Goal: Task Accomplishment & Management: Manage account settings

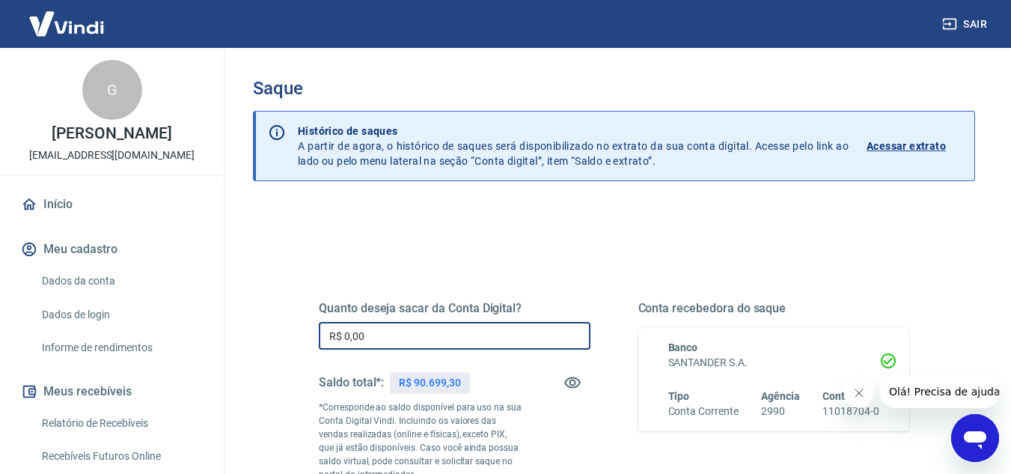
click at [536, 344] on input "R$ 0,00" at bounding box center [455, 336] width 272 height 28
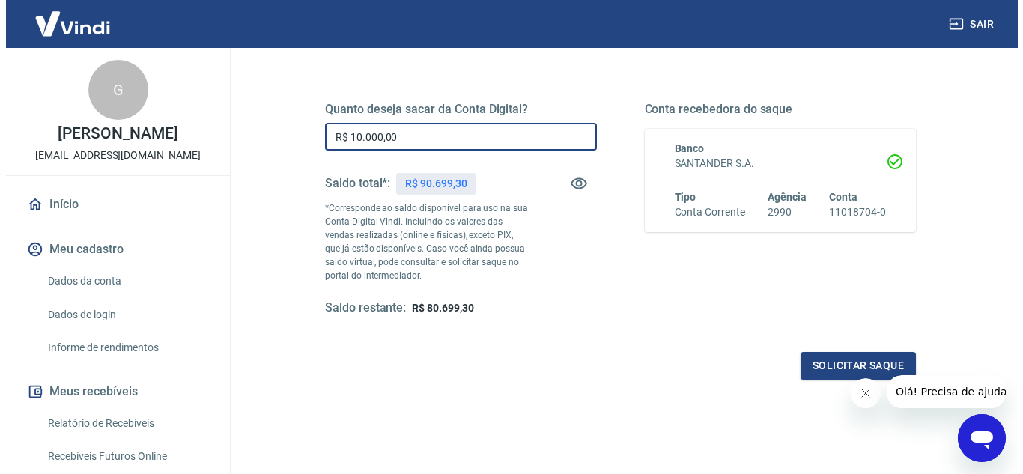
scroll to position [201, 0]
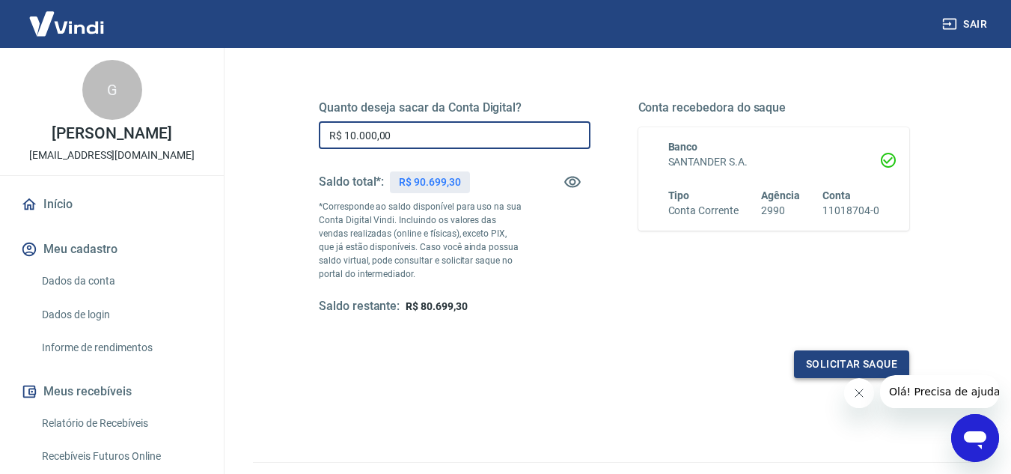
type input "R$ 10.000,00"
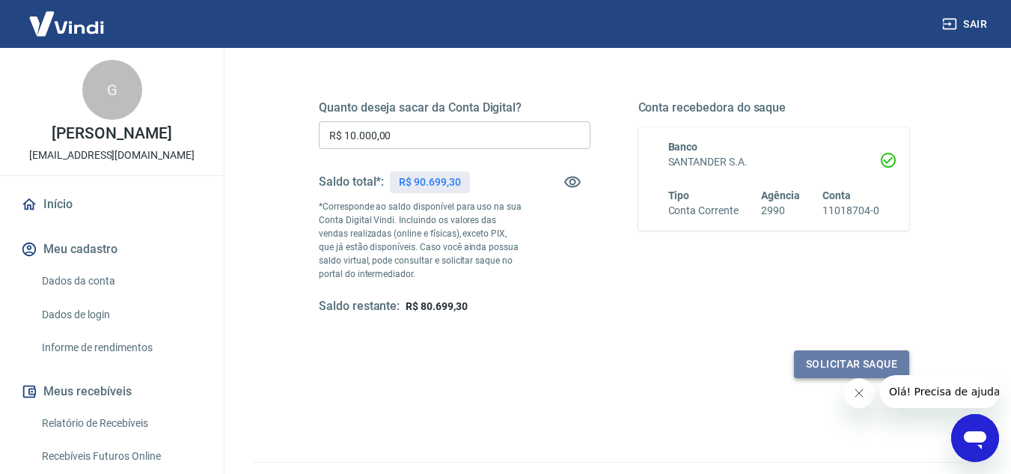
click at [825, 357] on button "Solicitar saque" at bounding box center [851, 364] width 115 height 28
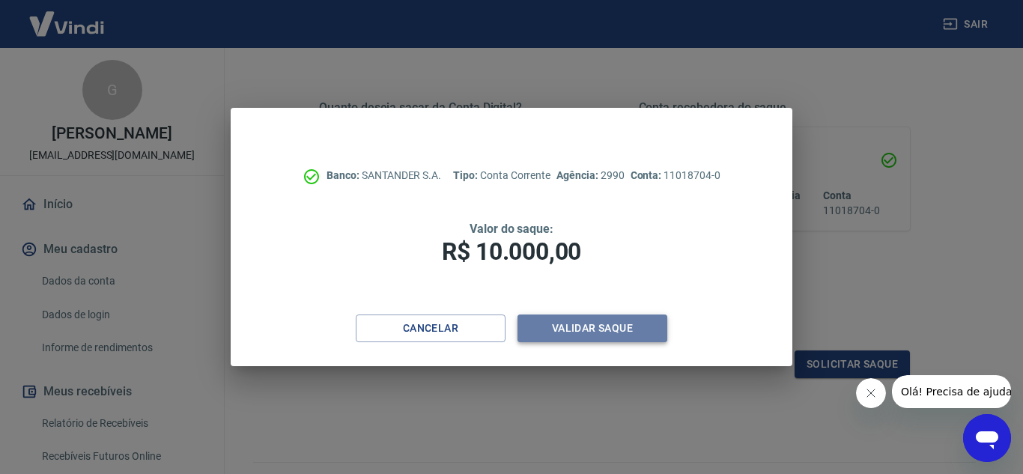
click at [551, 328] on button "Validar saque" at bounding box center [592, 328] width 150 height 28
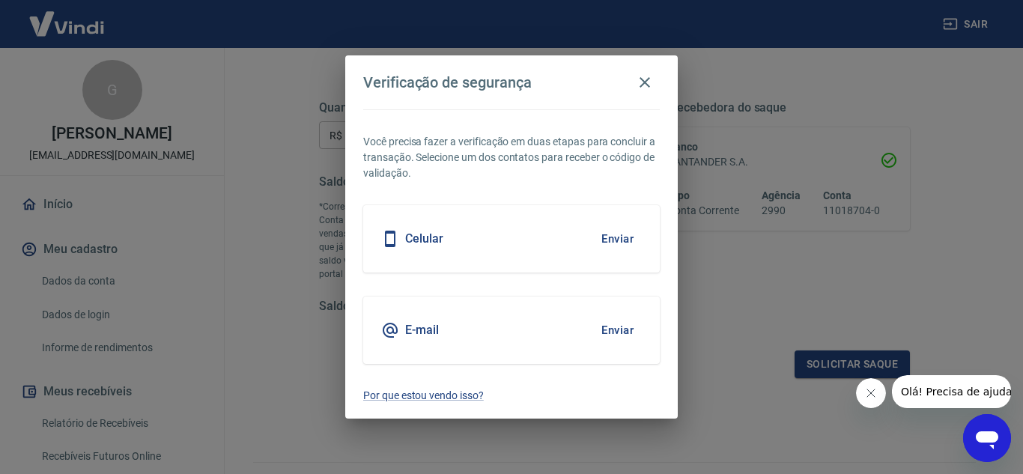
click at [551, 328] on div "E-mail Enviar" at bounding box center [511, 329] width 296 height 67
click at [612, 335] on button "Enviar" at bounding box center [617, 329] width 49 height 31
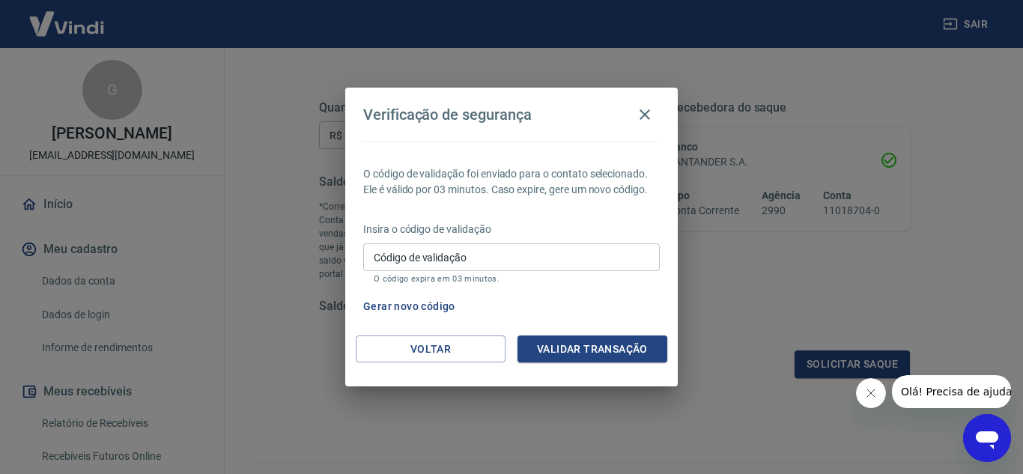
click at [508, 260] on input "Código de validação" at bounding box center [511, 257] width 296 height 28
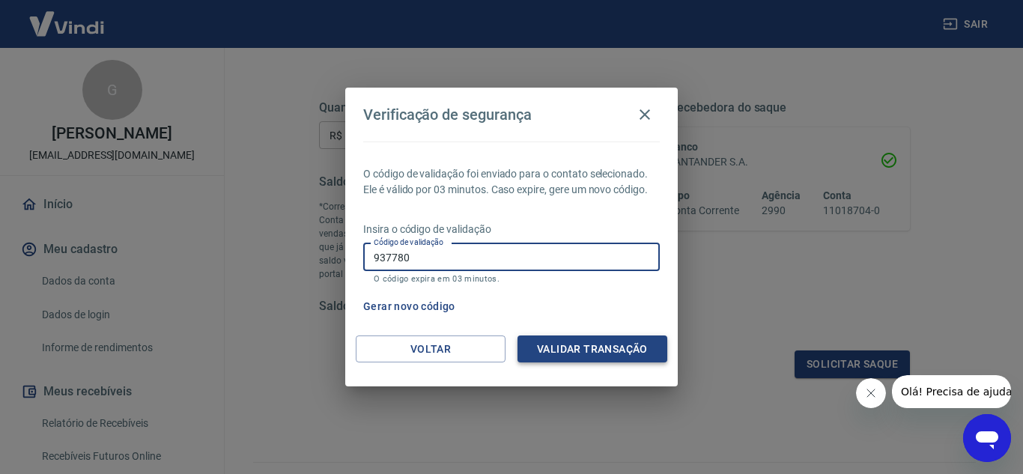
type input "937780"
click at [550, 347] on button "Validar transação" at bounding box center [592, 349] width 150 height 28
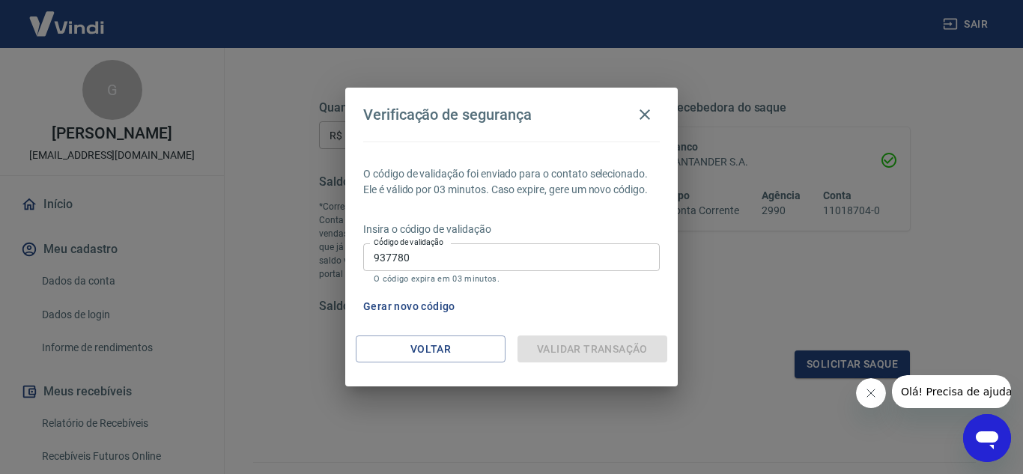
click at [570, 346] on div "Validar transação" at bounding box center [592, 349] width 150 height 28
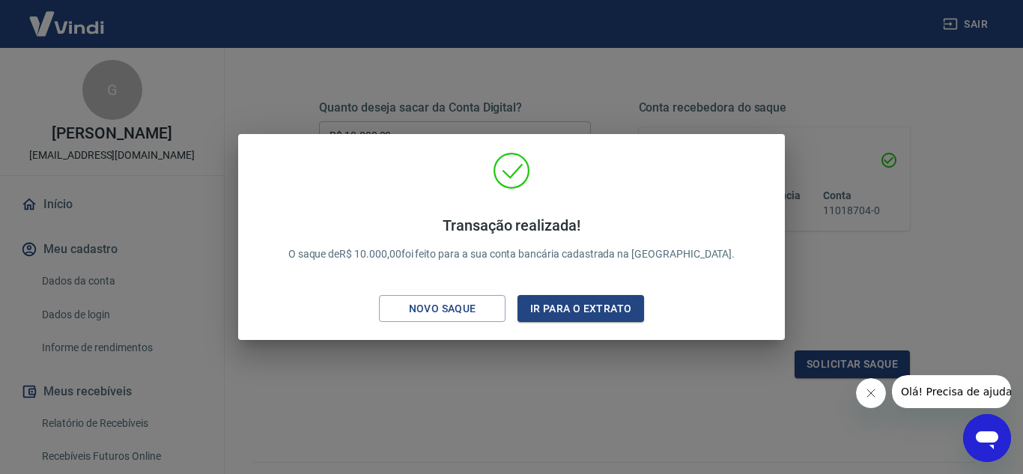
click at [981, 166] on div "Transação realizada! O saque de R$ 10.000,00 foi feito para a sua conta bancári…" at bounding box center [511, 237] width 1023 height 474
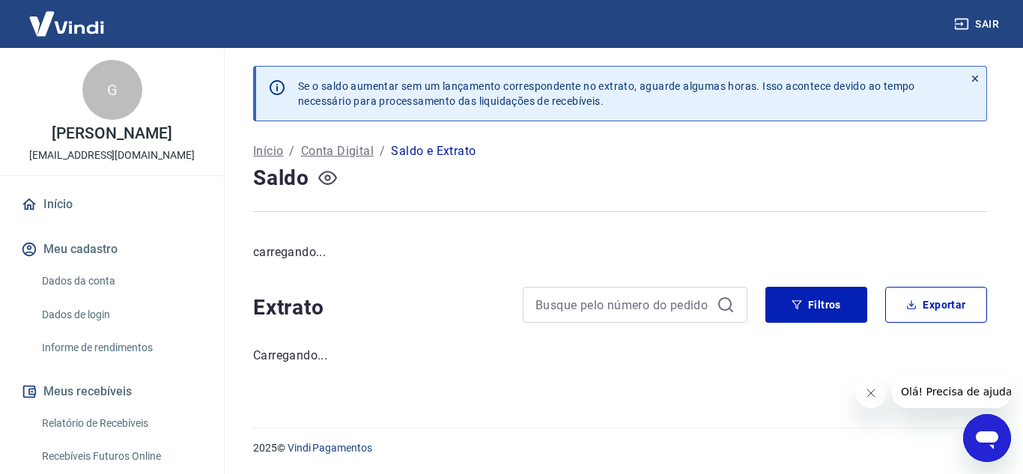
click at [326, 181] on icon "button" at bounding box center [327, 177] width 19 height 19
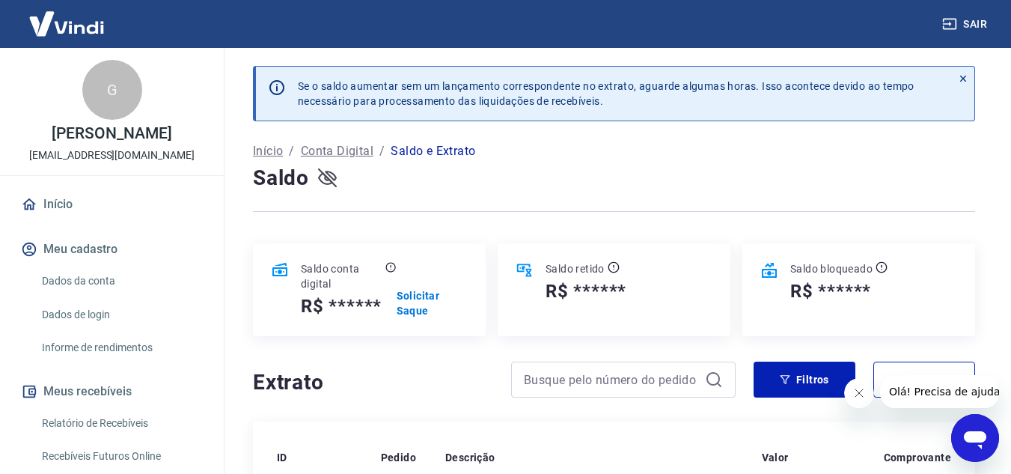
click at [326, 181] on icon "button" at bounding box center [327, 177] width 19 height 19
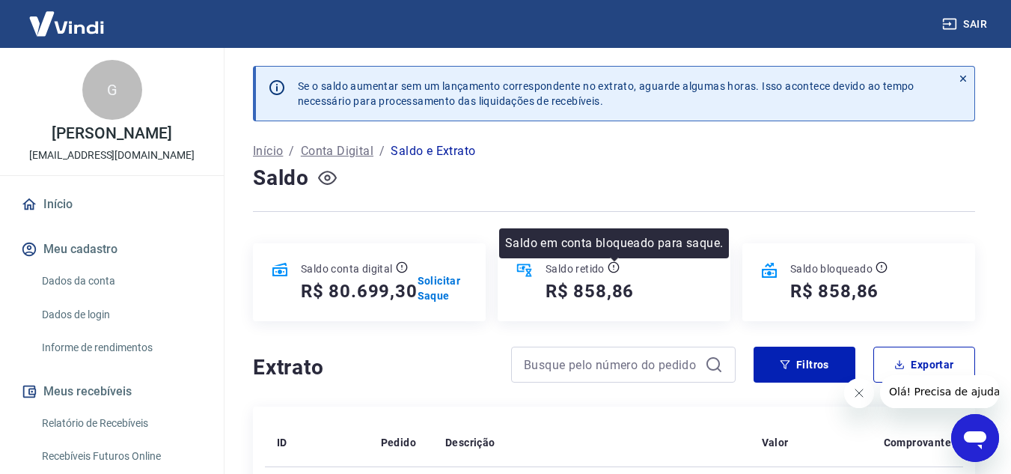
click at [624, 243] on p "Saldo em conta bloqueado para saque." at bounding box center [614, 243] width 218 height 18
